Goal: Information Seeking & Learning: Learn about a topic

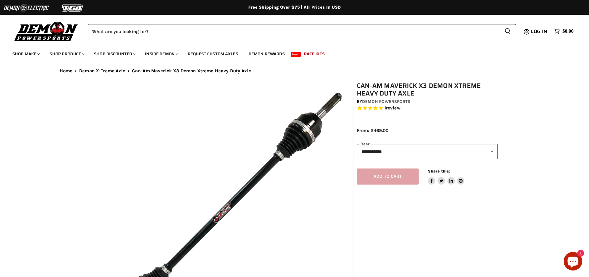
select select "******"
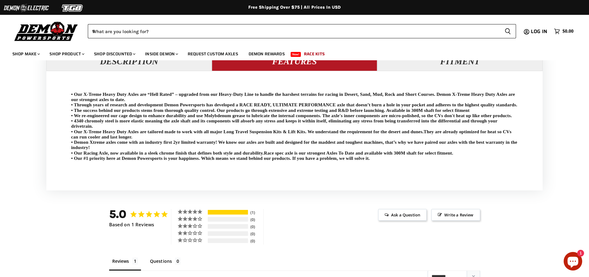
scroll to position [278, 0]
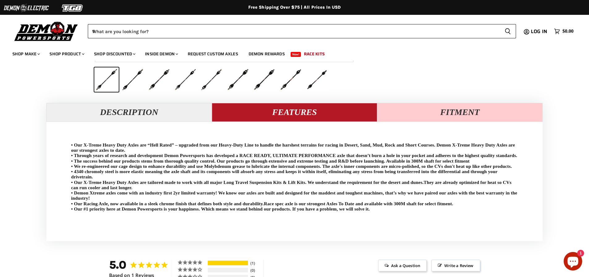
click at [406, 120] on button "Fitment" at bounding box center [459, 112] width 165 height 19
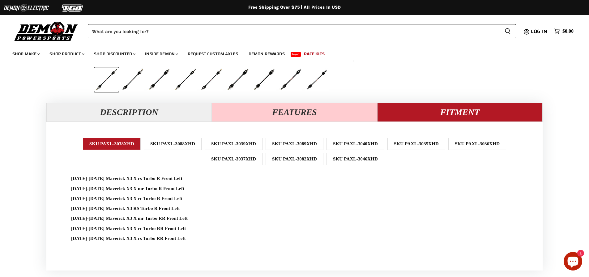
click at [344, 114] on button "Features" at bounding box center [294, 112] width 165 height 19
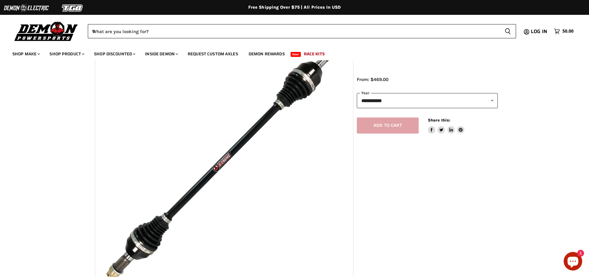
scroll to position [62, 0]
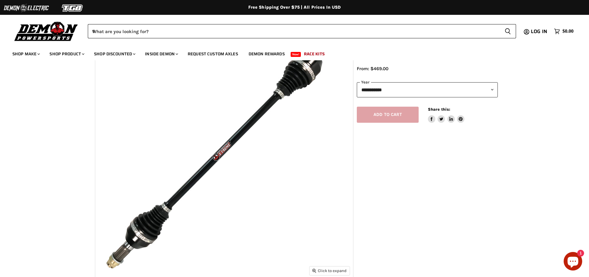
click at [295, 141] on img "Main content" at bounding box center [224, 149] width 258 height 258
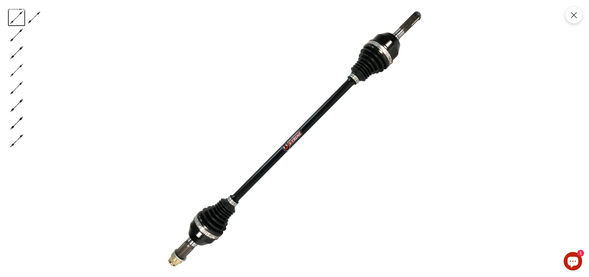
click at [577, 19] on span "Product zoom dialog" at bounding box center [573, 15] width 17 height 17
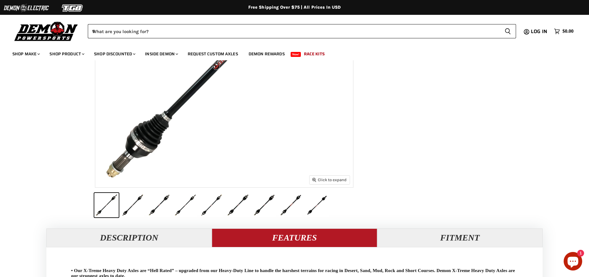
scroll to position [156, 0]
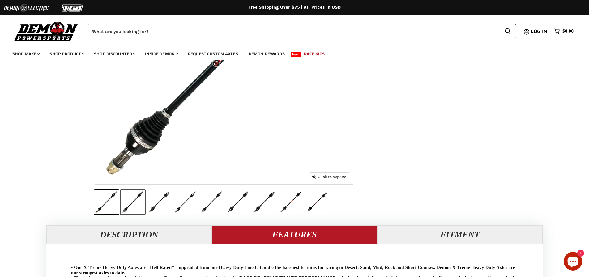
click at [137, 203] on button "Can-Am Maverick X3 Demon Xtreme Heavy Duty Axle thumbnail" at bounding box center [133, 202] width 24 height 24
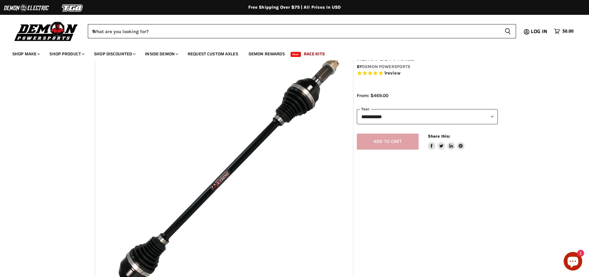
scroll to position [32, 0]
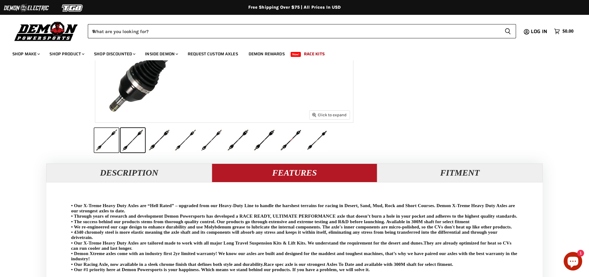
click at [111, 133] on button "Can-Am Maverick X3 Demon Xtreme Heavy Duty Axle thumbnail" at bounding box center [106, 140] width 24 height 24
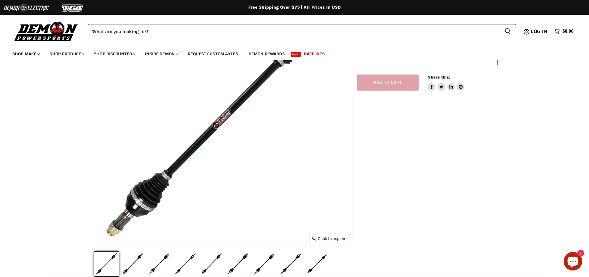
scroll to position [0, 0]
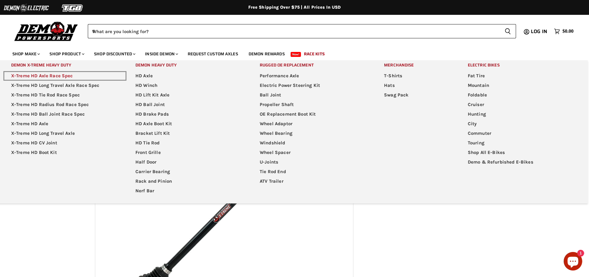
click at [59, 75] on link "X-Treme HD Axle Race Spec" at bounding box center [64, 76] width 123 height 10
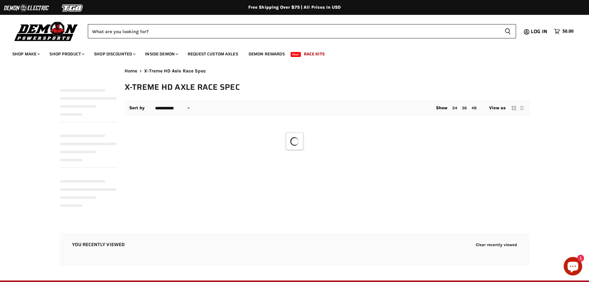
select select "**********"
